Goal: Information Seeking & Learning: Learn about a topic

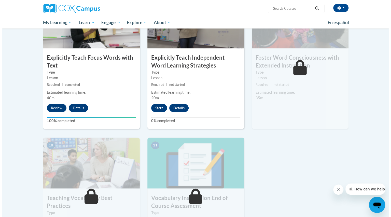
scroll to position [417, 0]
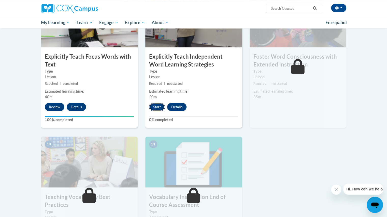
click at [158, 106] on button "Start" at bounding box center [157, 107] width 16 height 8
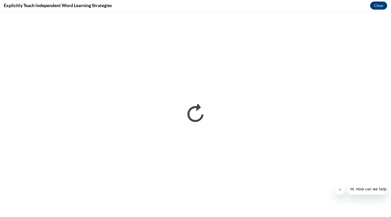
scroll to position [0, 0]
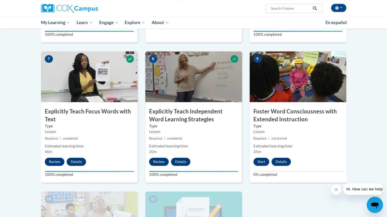
scroll to position [363, 0]
